Goal: Task Accomplishment & Management: Use online tool/utility

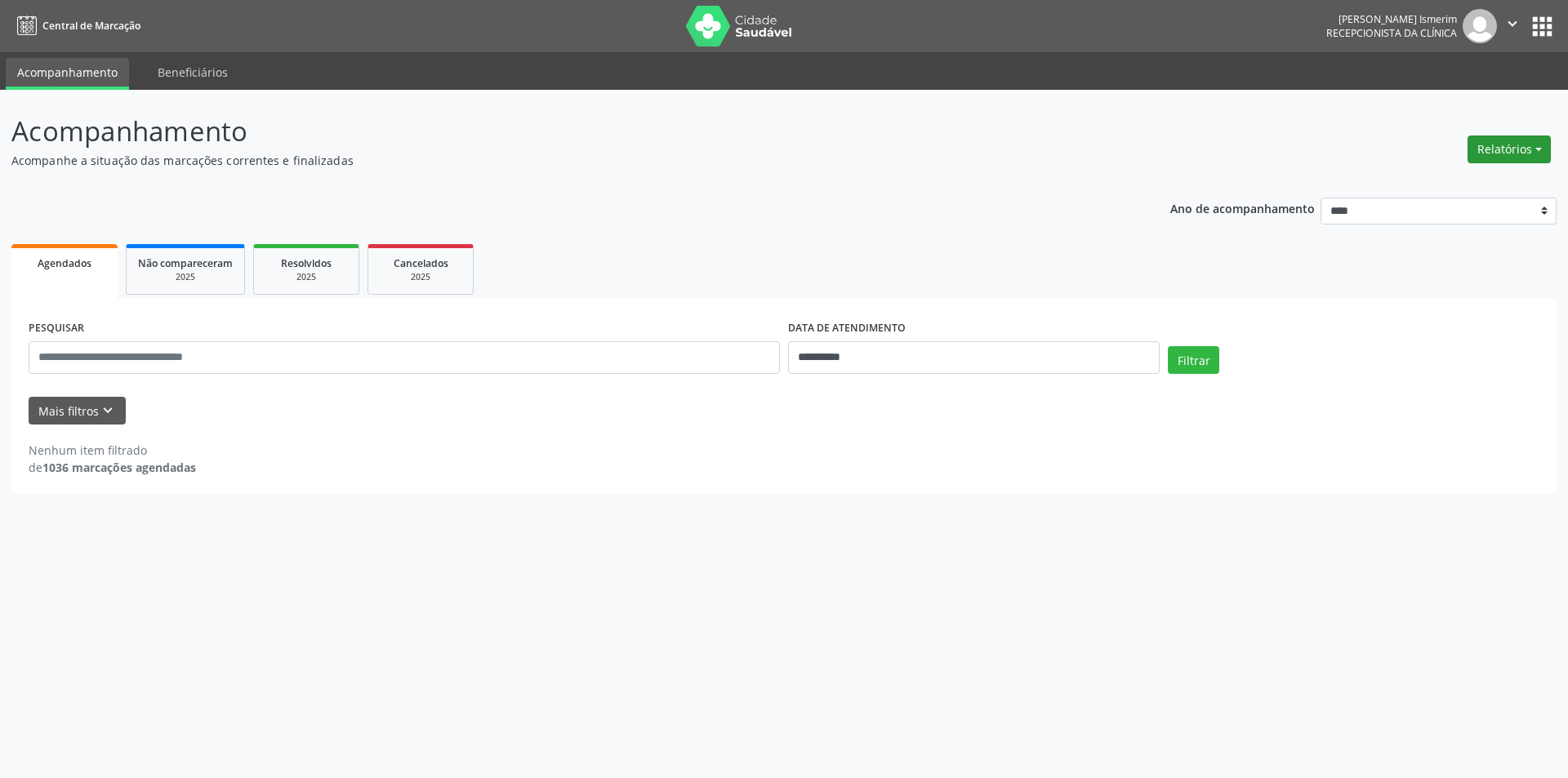
click at [1494, 155] on button "Relatórios" at bounding box center [1509, 149] width 83 height 27
click at [1438, 183] on link "Agendamentos" at bounding box center [1463, 184] width 175 height 23
select select "*"
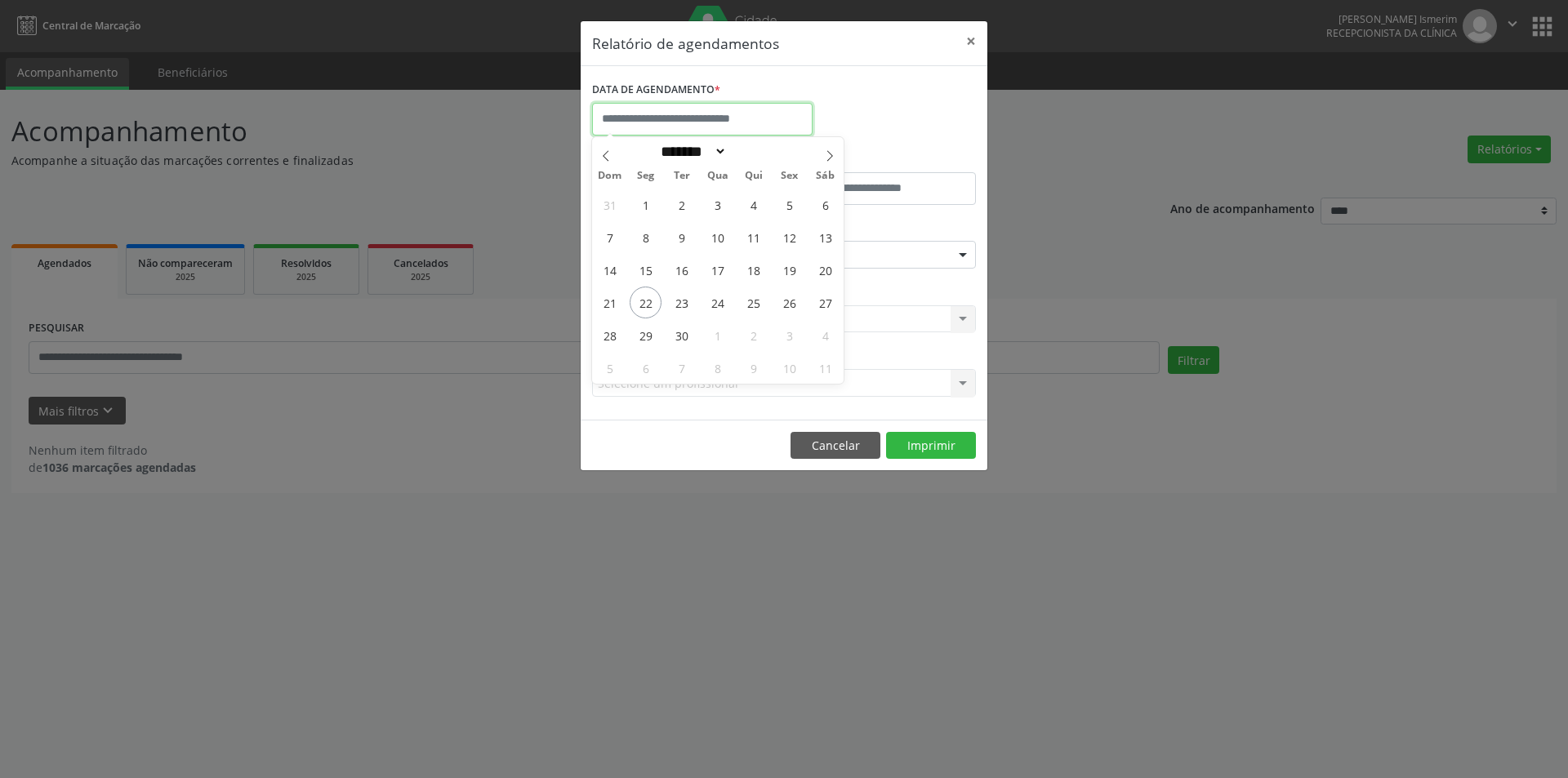
click at [661, 115] on input "text" at bounding box center [703, 119] width 221 height 32
click at [678, 303] on span "23" at bounding box center [681, 302] width 32 height 32
type input "**********"
click at [678, 303] on span "23" at bounding box center [681, 302] width 32 height 32
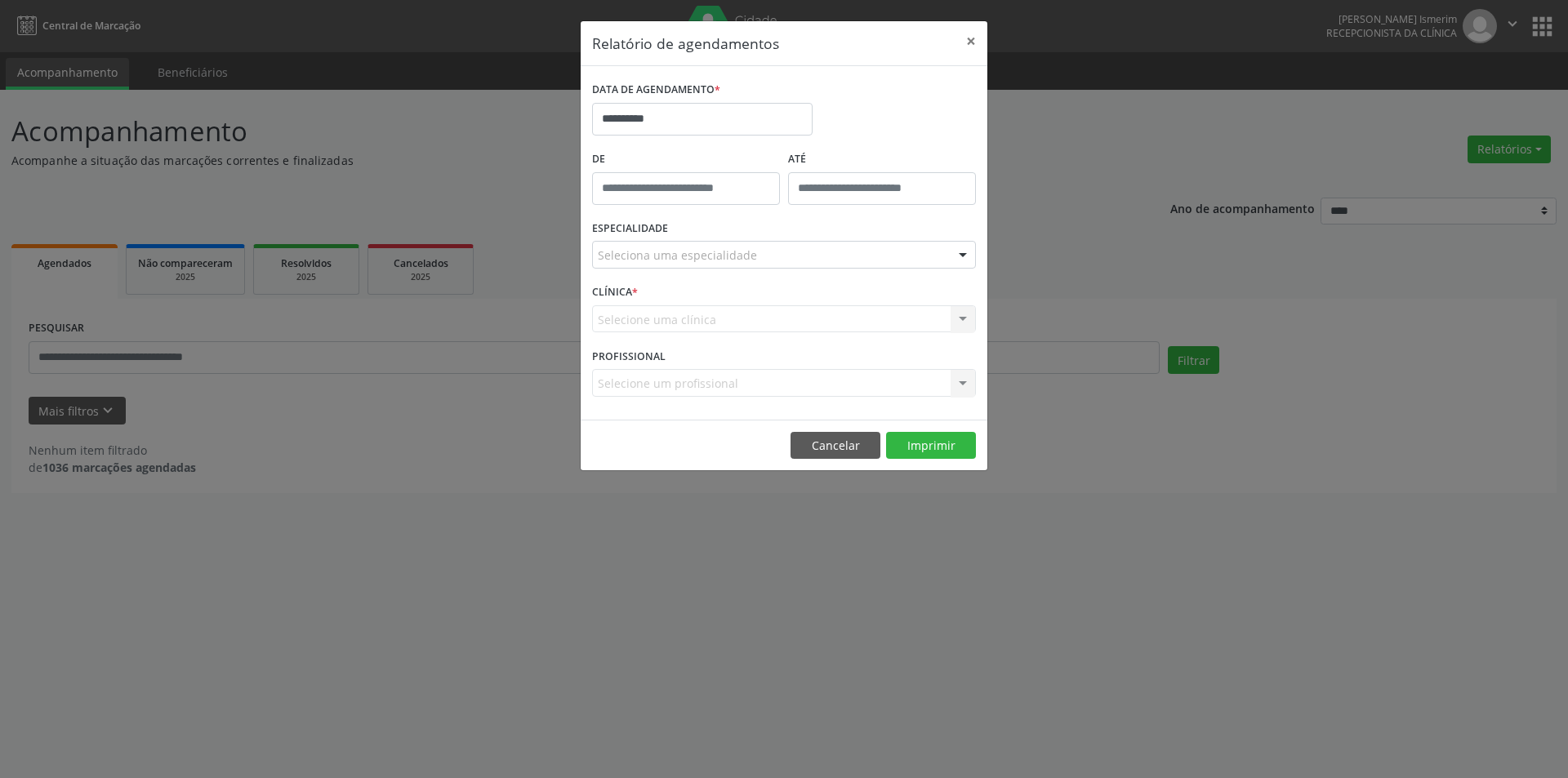
click at [954, 256] on div at bounding box center [963, 255] width 25 height 27
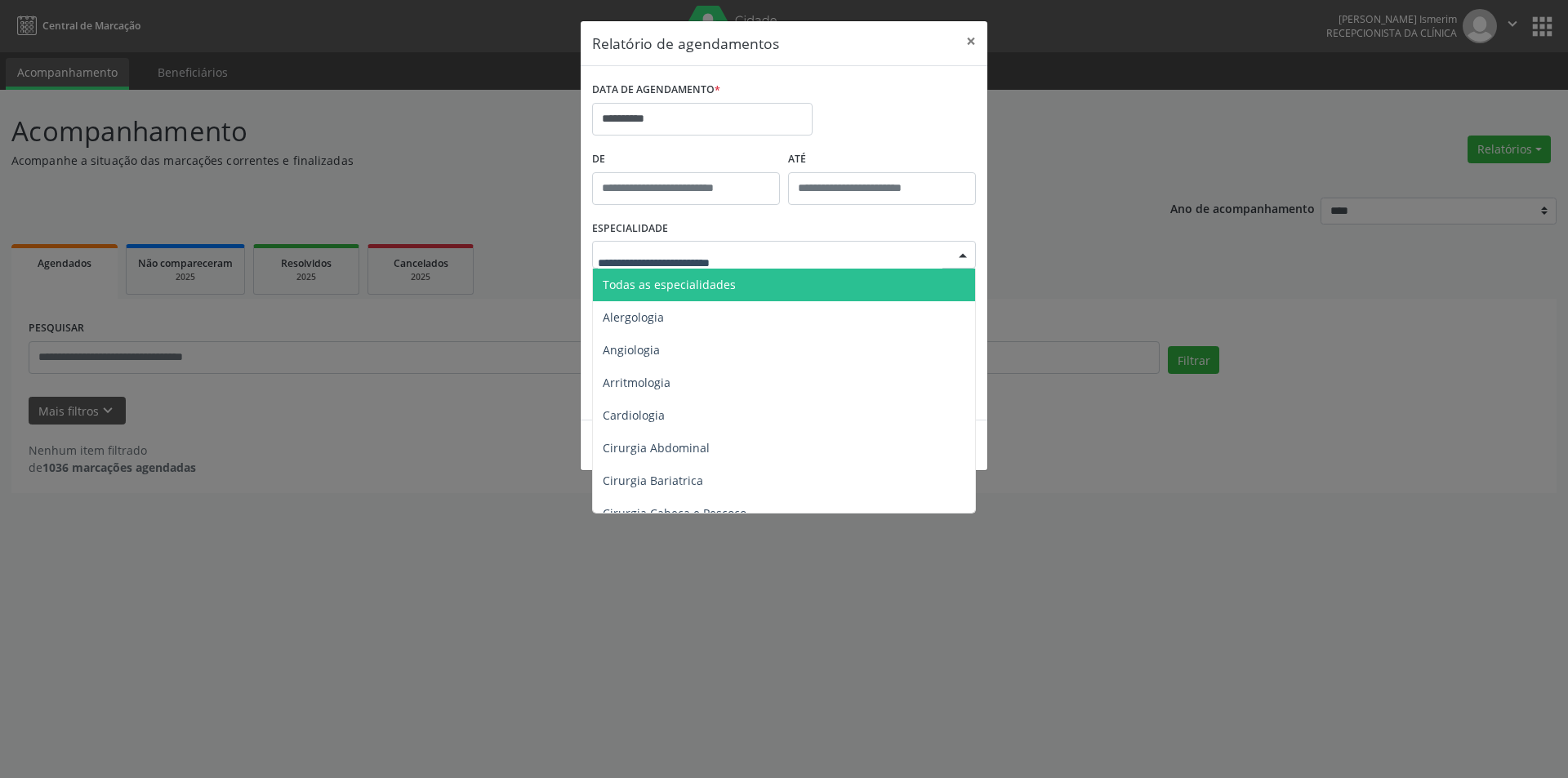
click at [684, 280] on span "Todas as especialidades" at bounding box center [669, 284] width 133 height 16
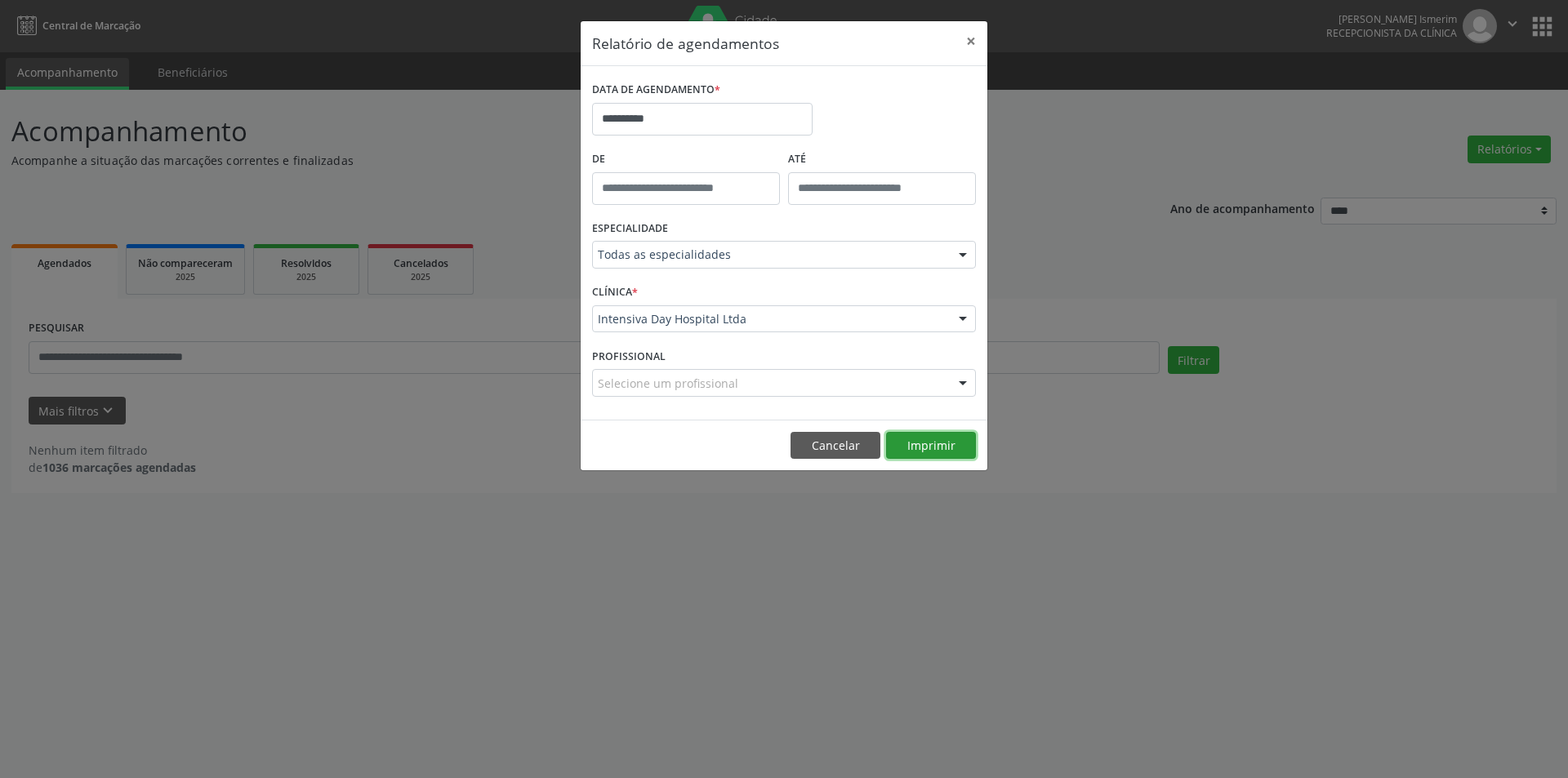
click at [938, 444] on button "Imprimir" at bounding box center [931, 445] width 90 height 27
click at [971, 39] on button "×" at bounding box center [971, 42] width 32 height 40
